Goal: Task Accomplishment & Management: Manage account settings

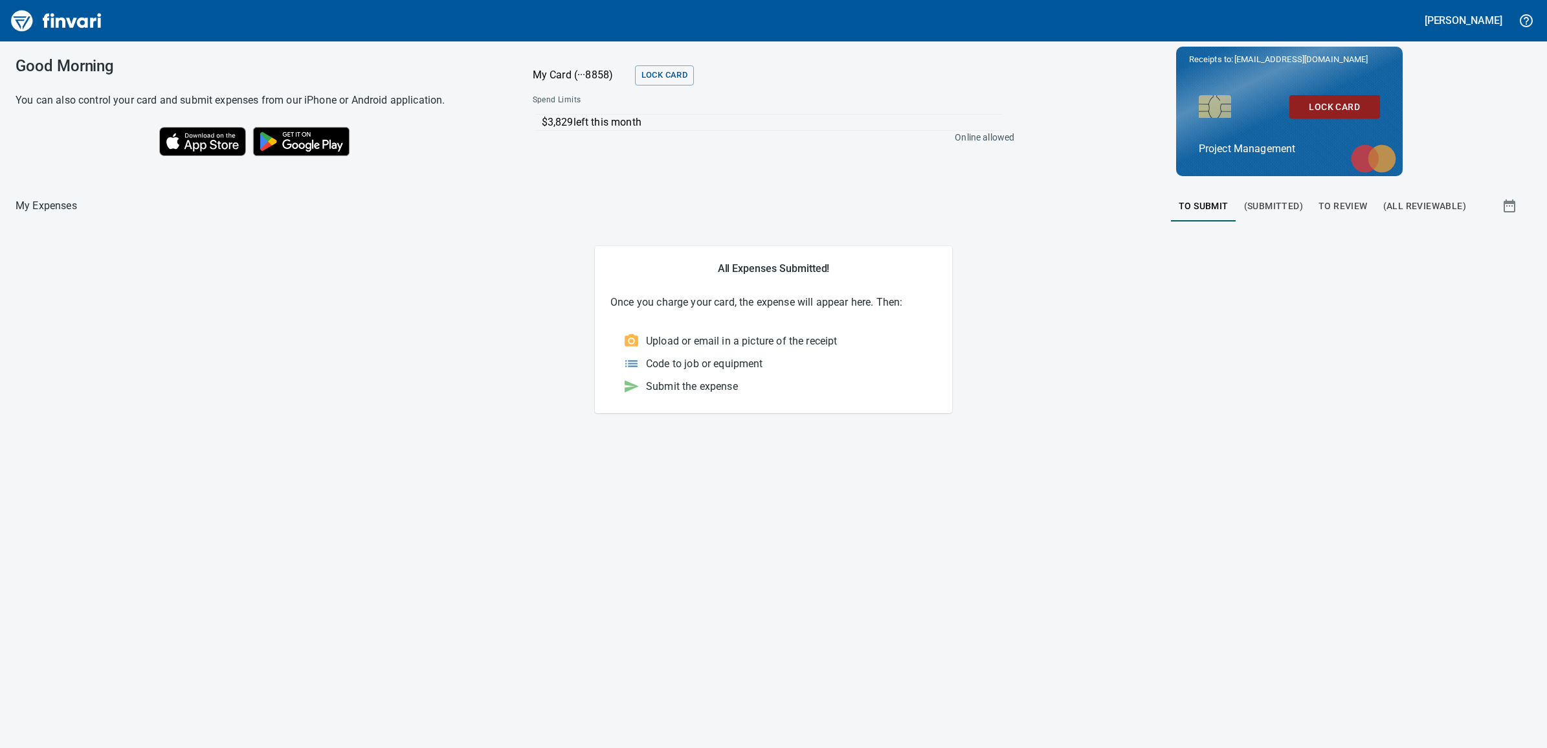
click at [1344, 205] on span "To Review" at bounding box center [1343, 206] width 49 height 16
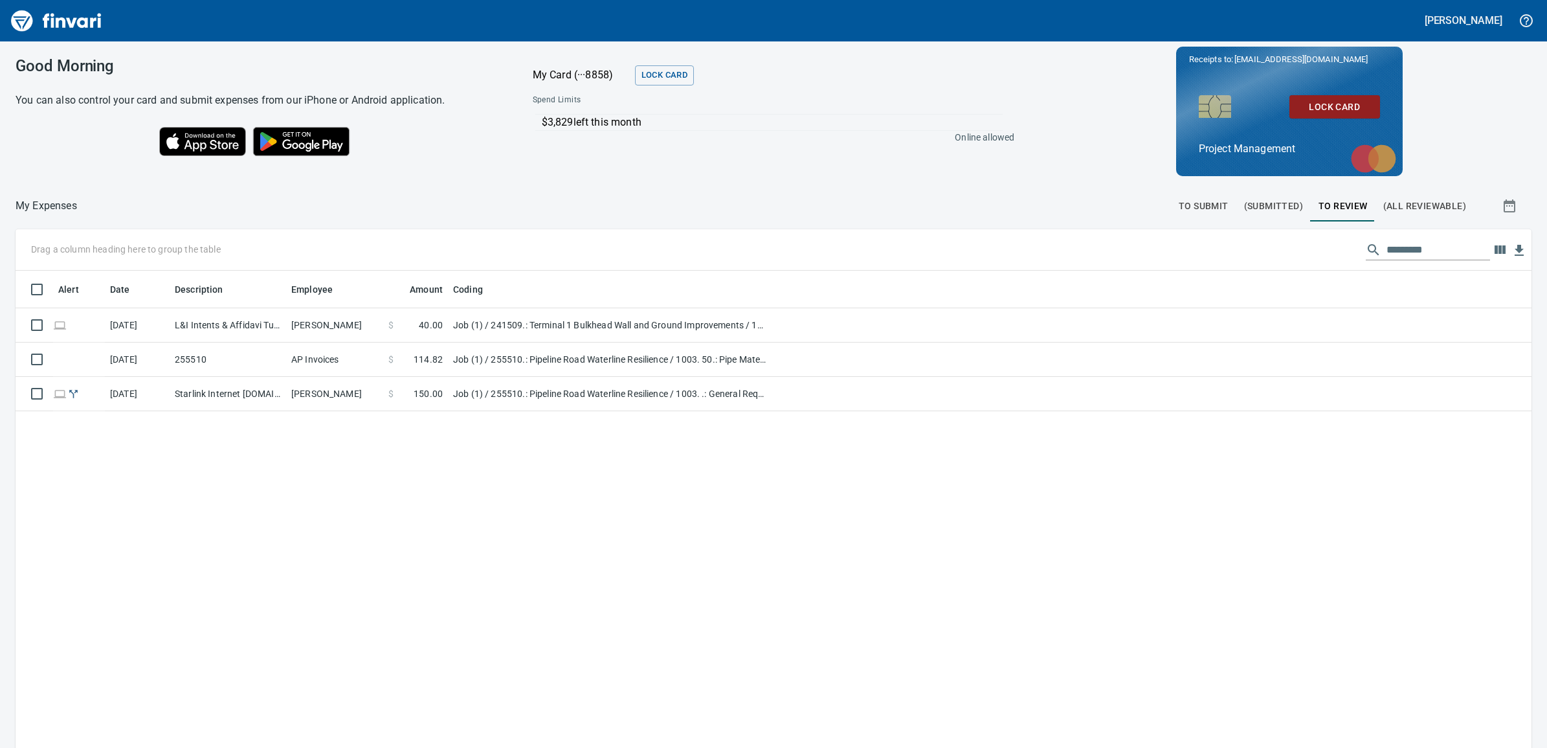
scroll to position [593, 1491]
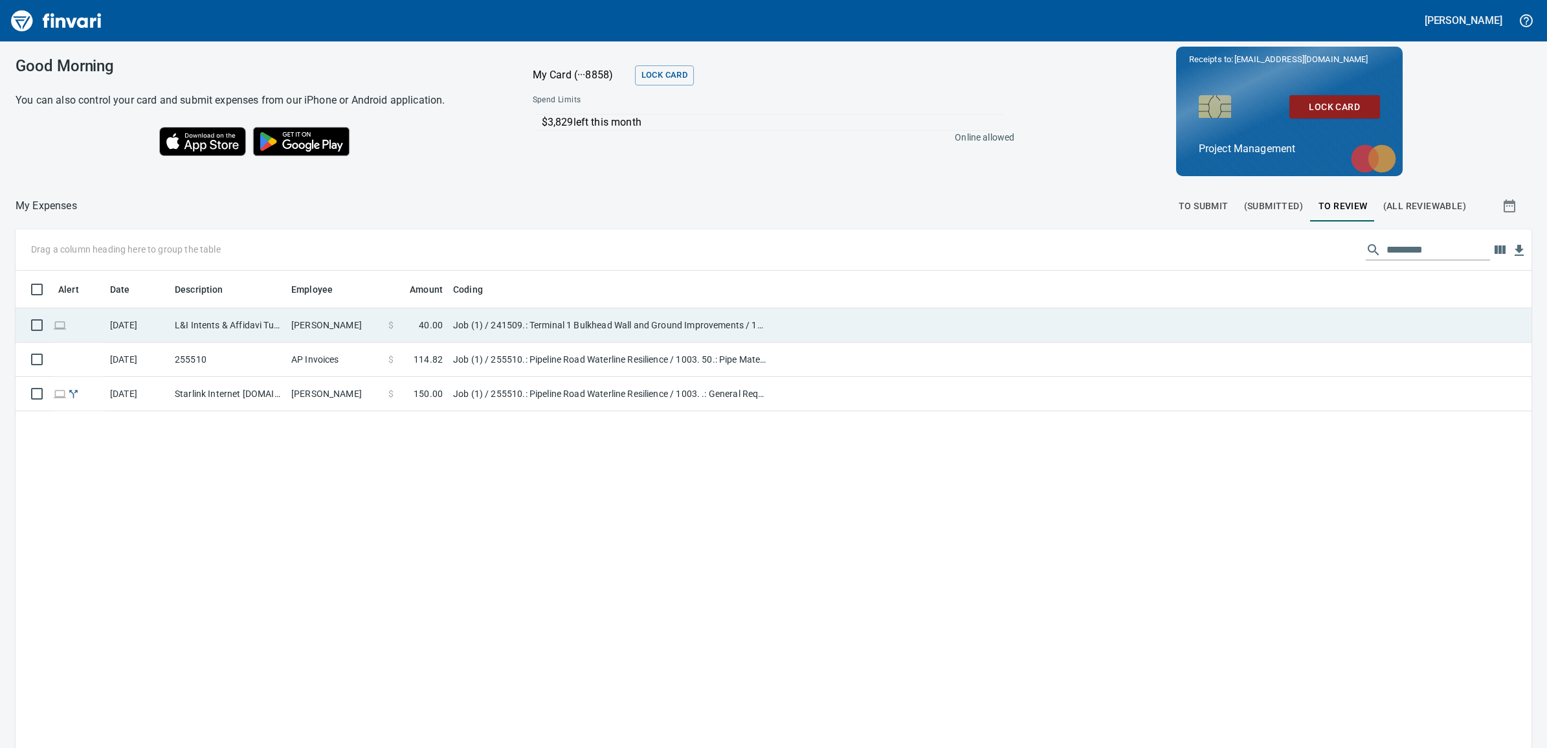
click at [664, 330] on td "Job (1) / 241509.: Terminal 1 Bulkhead Wall and Ground Improvements / 1003. .: …" at bounding box center [610, 325] width 324 height 34
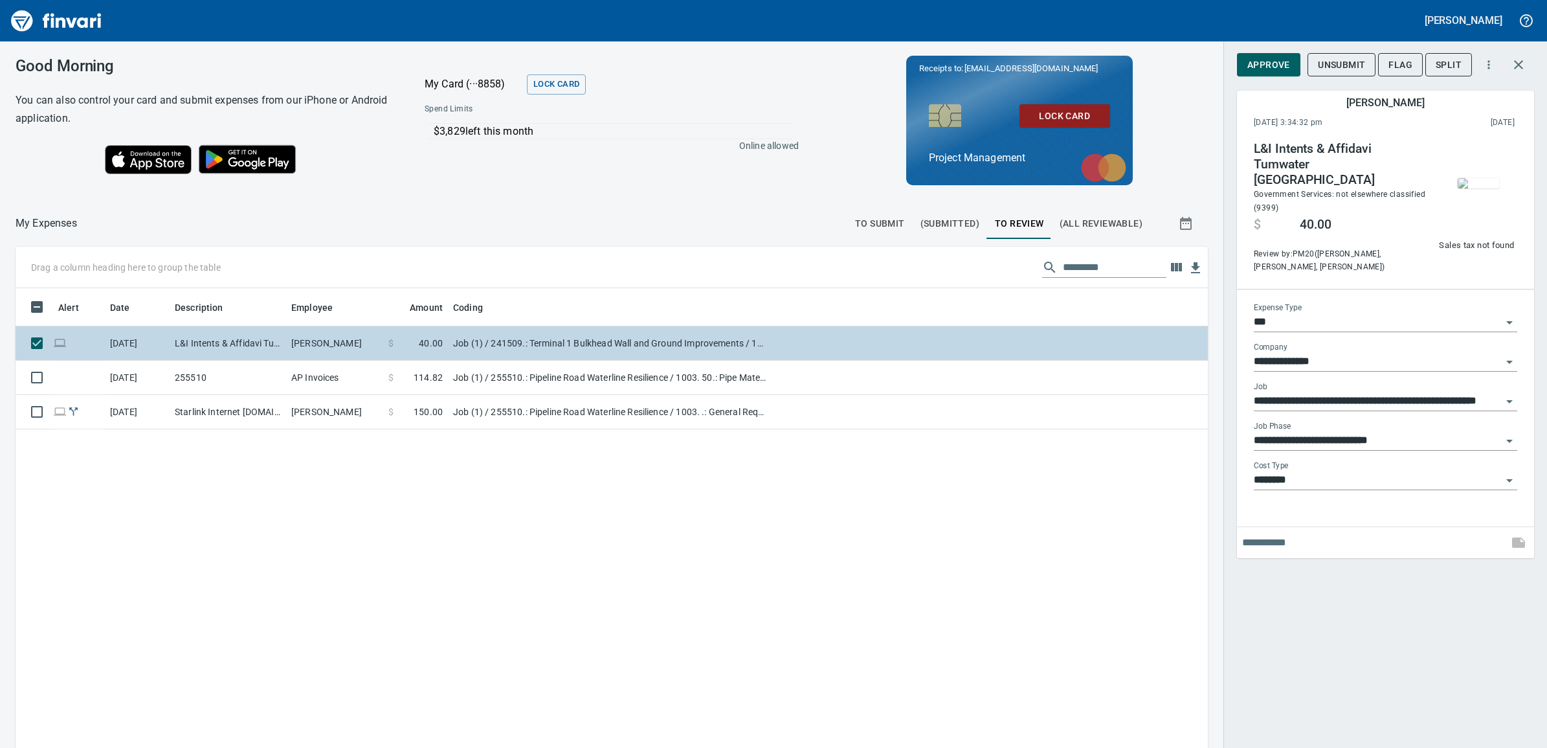
scroll to position [593, 1167]
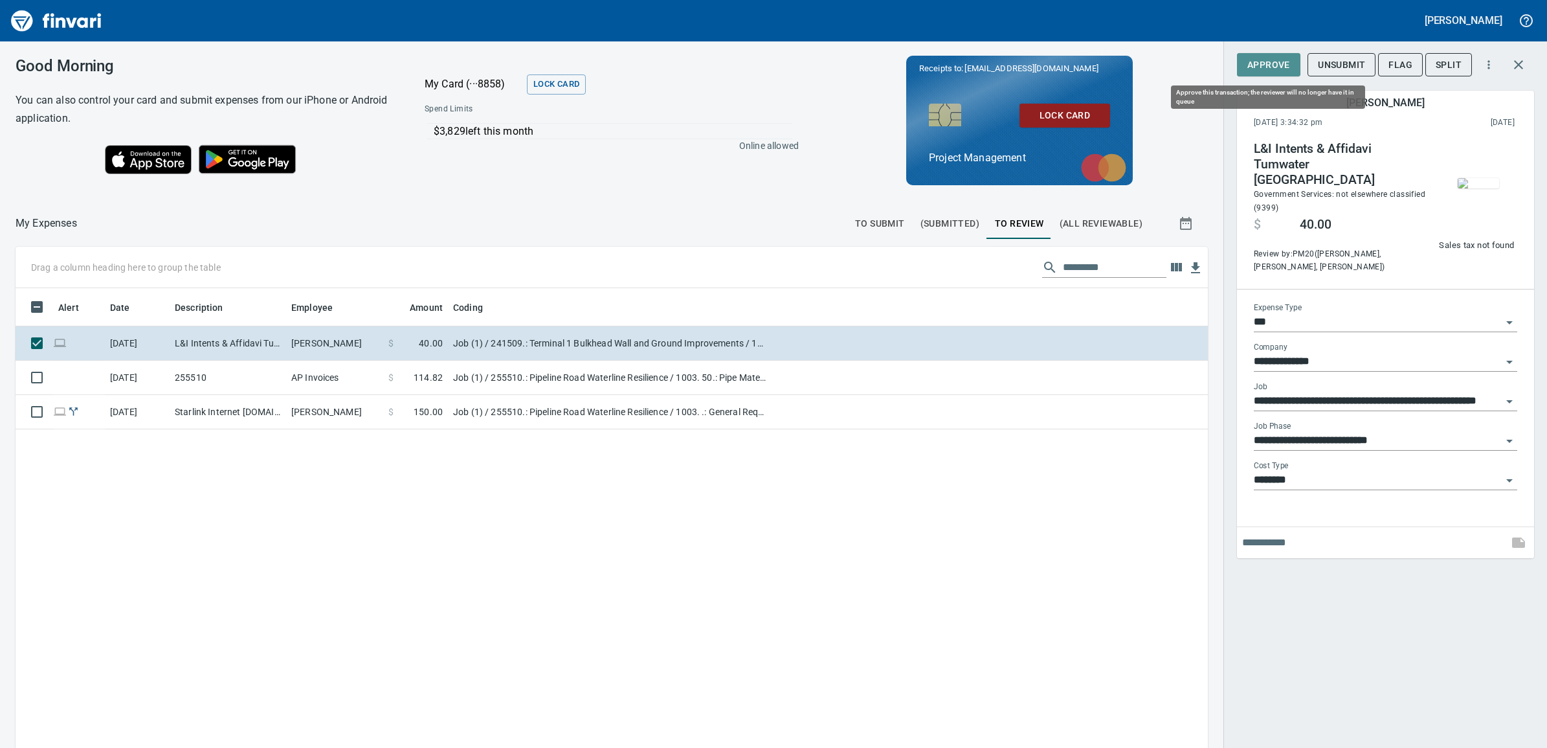
click at [1264, 65] on span "Approve" at bounding box center [1268, 65] width 43 height 16
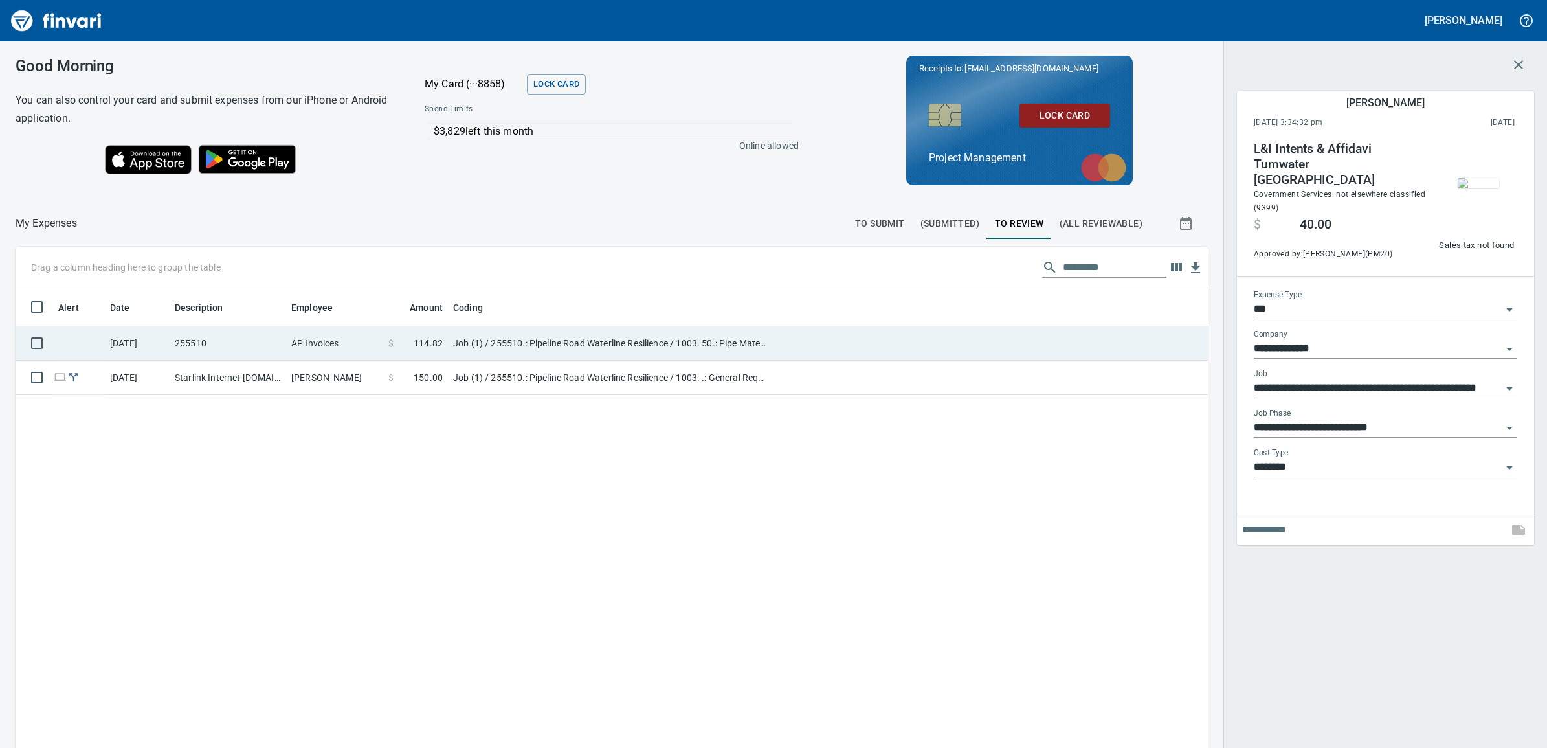
click at [645, 347] on td "Job (1) / 255510.: Pipeline Road Waterline Resilience / 1003. 50.: Pipe Materia…" at bounding box center [610, 343] width 324 height 34
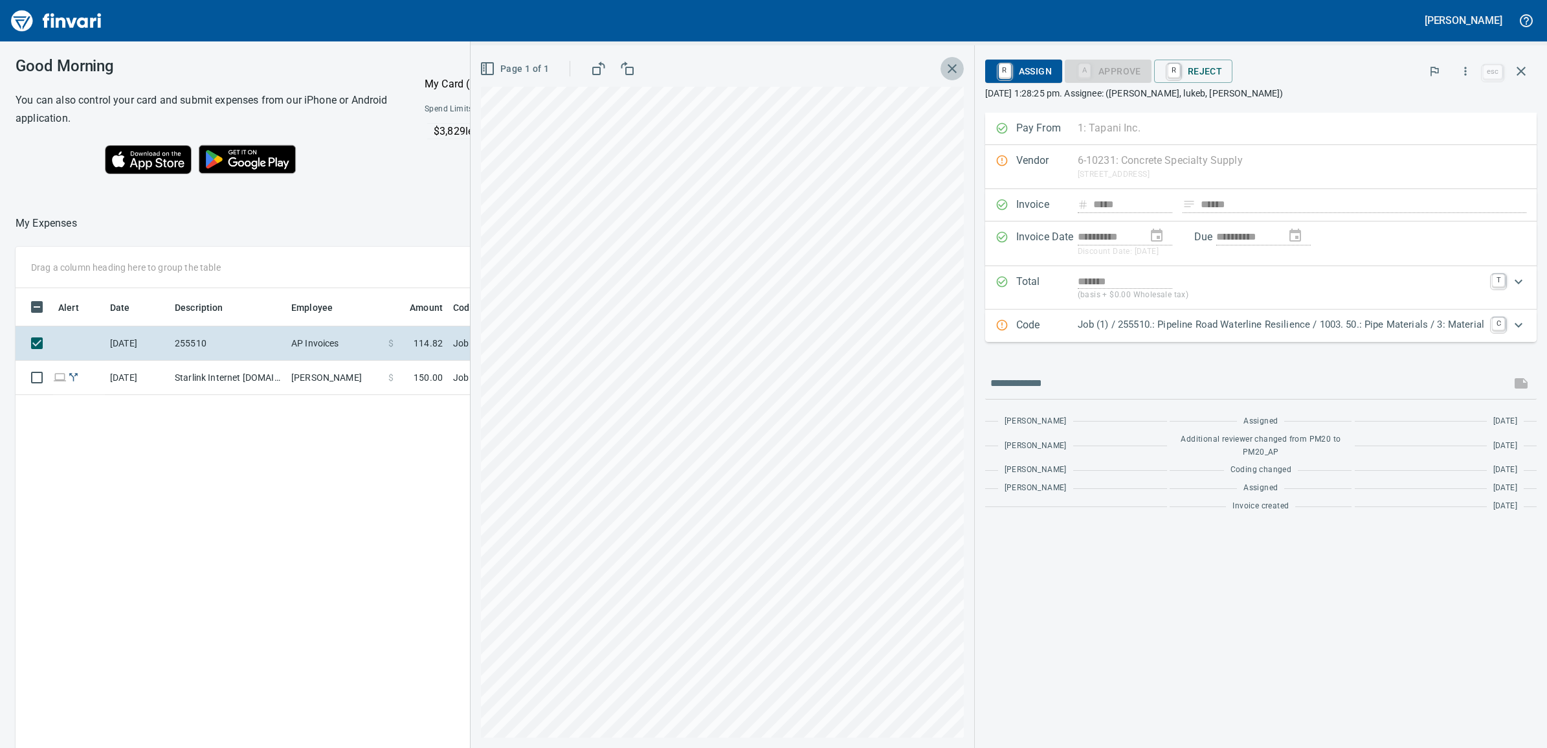
click at [950, 66] on icon "button" at bounding box center [952, 69] width 16 height 16
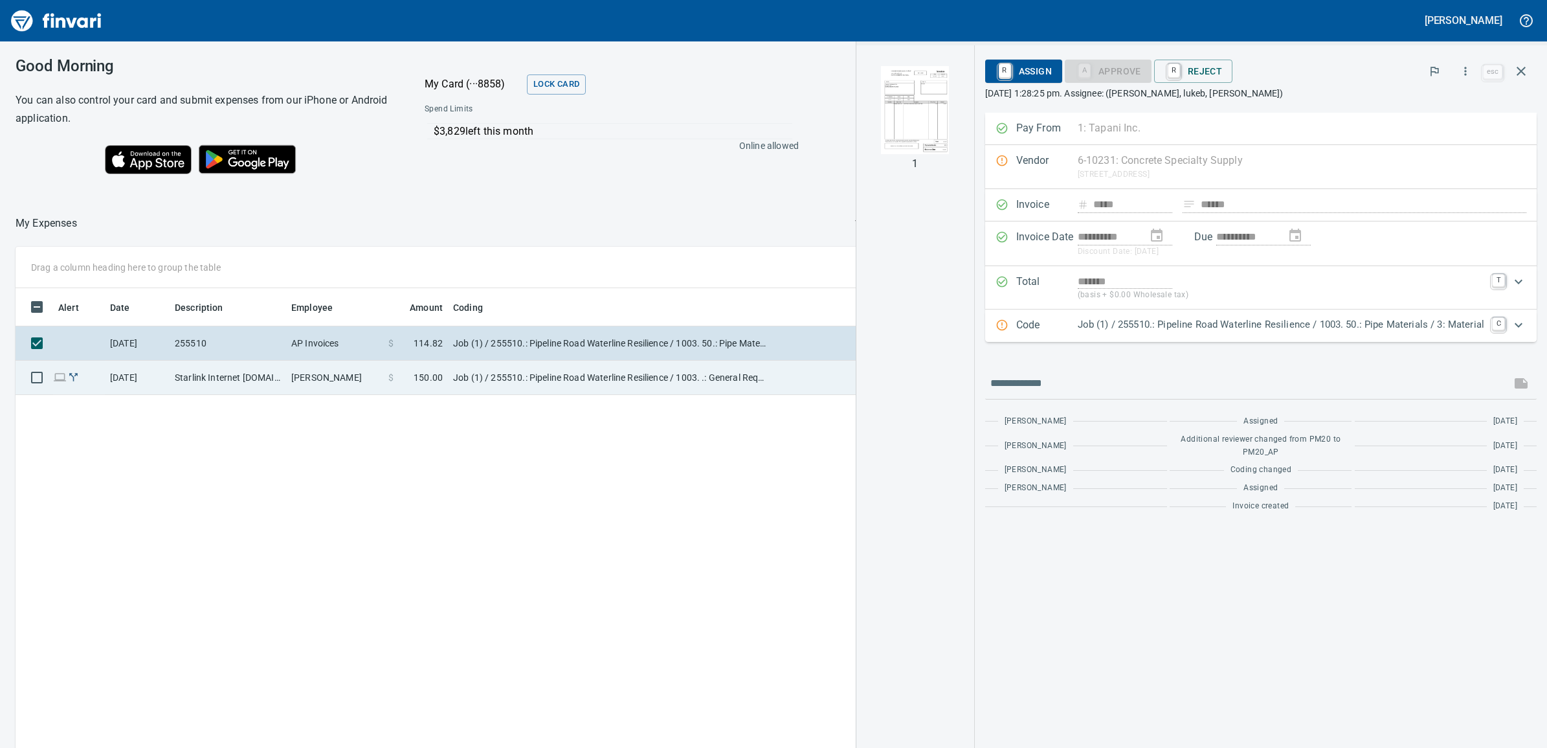
click at [563, 377] on td "Job (1) / 255510.: Pipeline Road Waterline Resilience / 1003. .: General Requir…" at bounding box center [610, 378] width 324 height 34
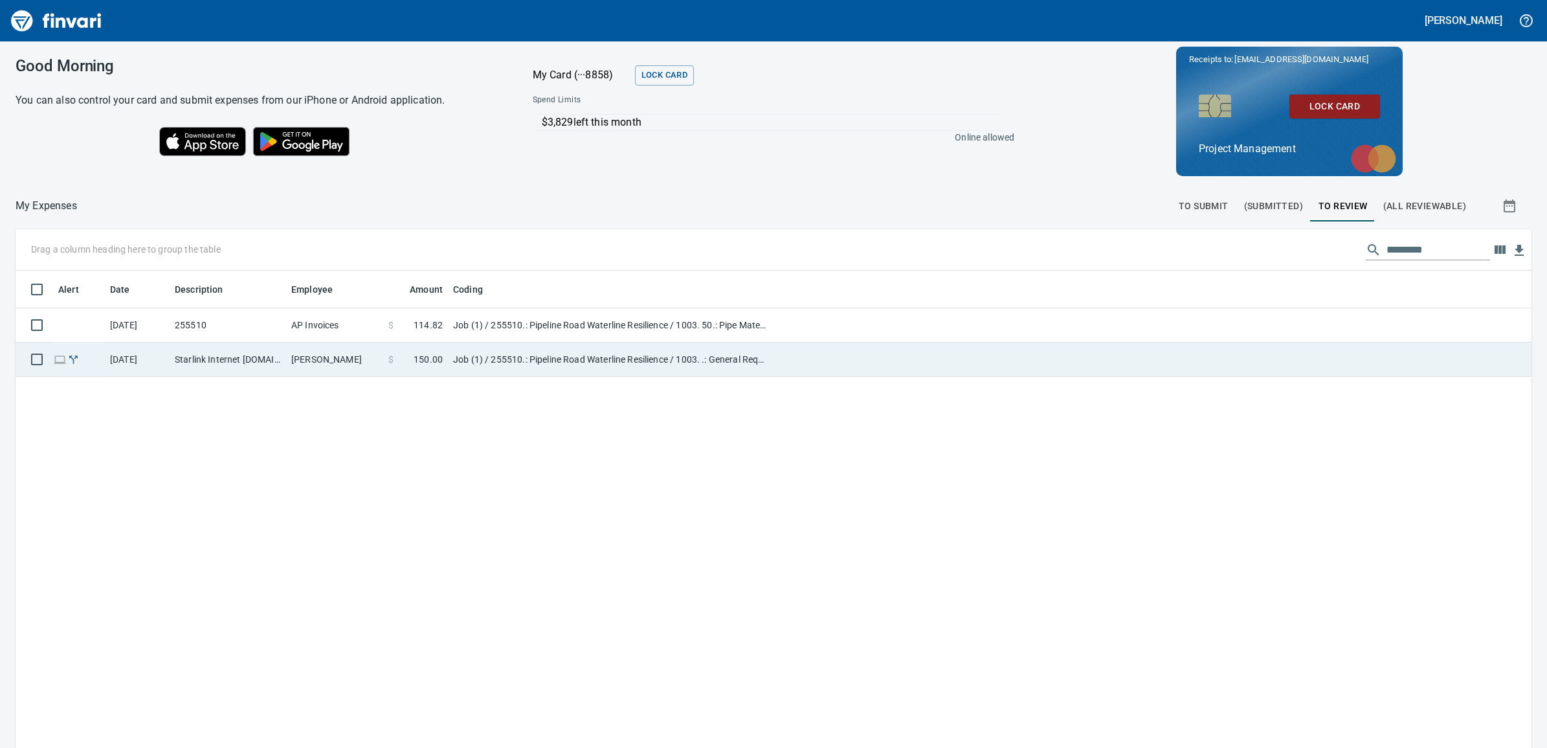
scroll to position [593, 1489]
